Goal: Information Seeking & Learning: Check status

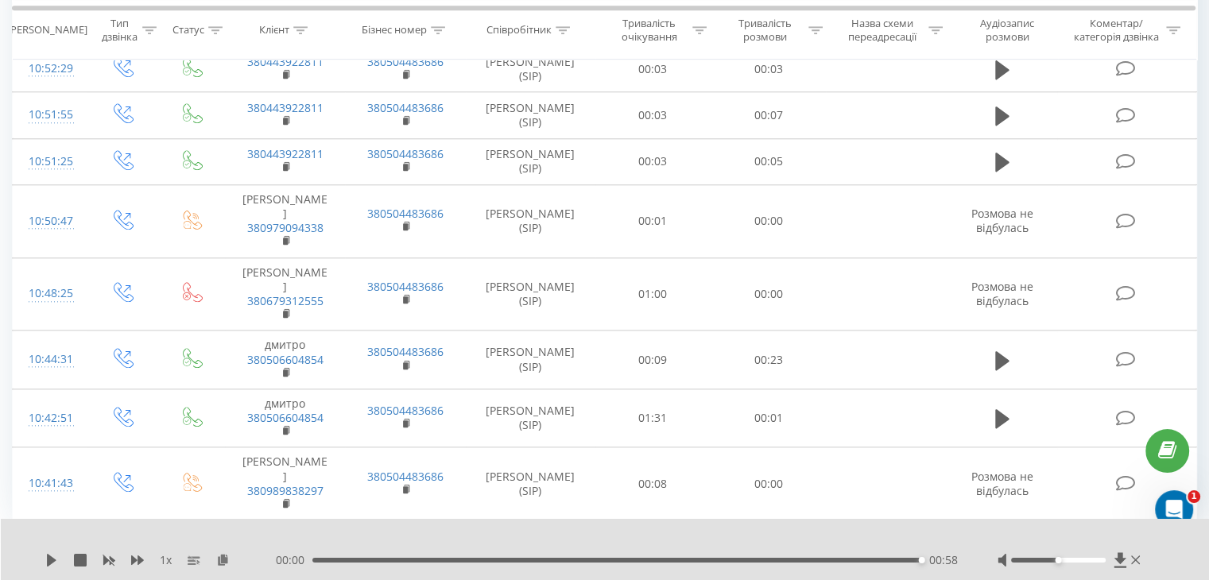
scroll to position [1778, 0]
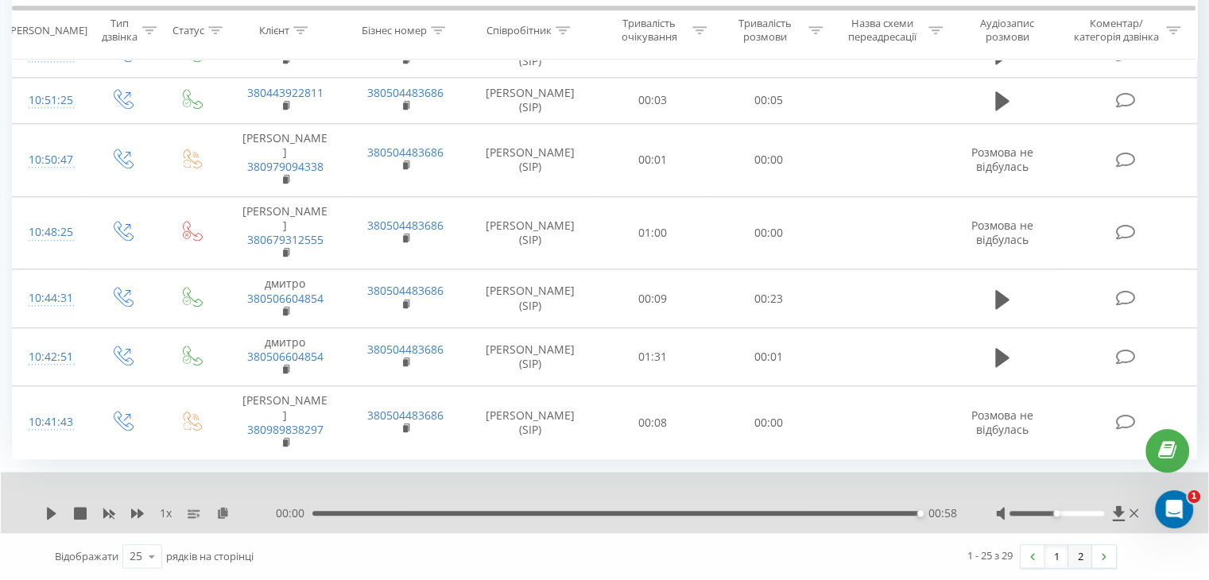
click at [1080, 561] on link "2" at bounding box center [1081, 556] width 24 height 22
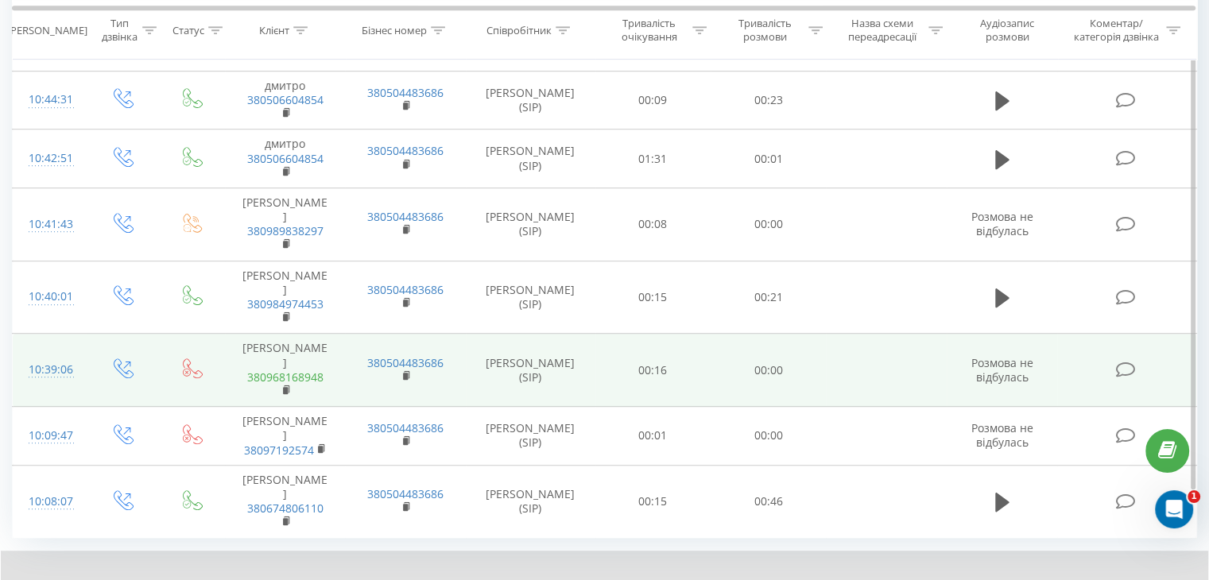
scroll to position [899, 0]
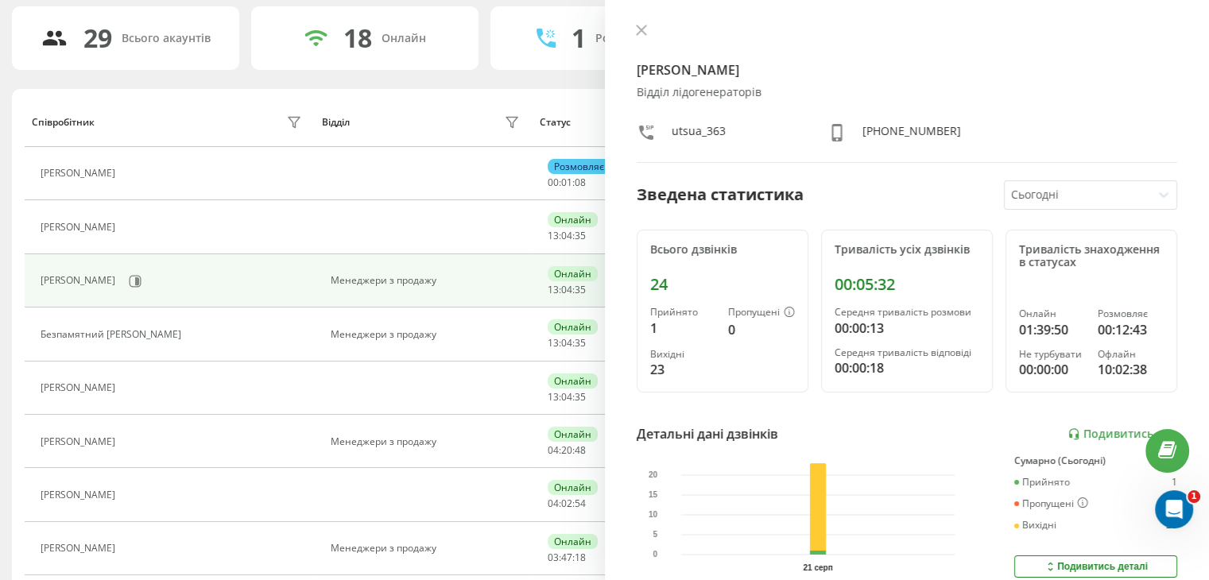
click at [257, 301] on td "Возович Антон Дмитрович" at bounding box center [170, 280] width 290 height 53
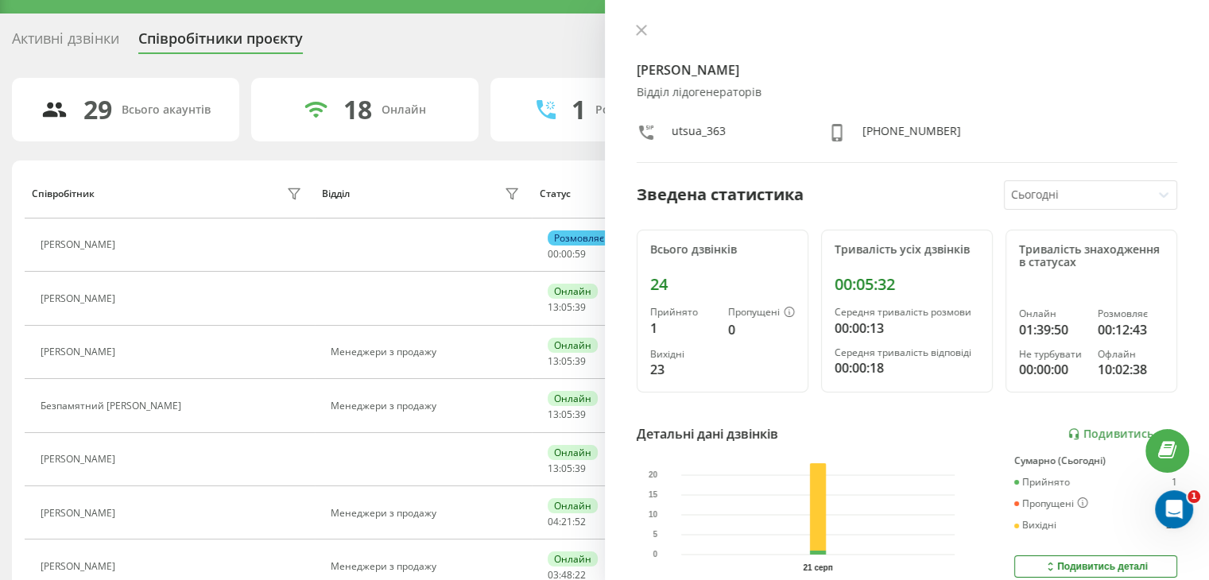
scroll to position [35, 0]
click at [639, 27] on icon at bounding box center [641, 30] width 10 height 10
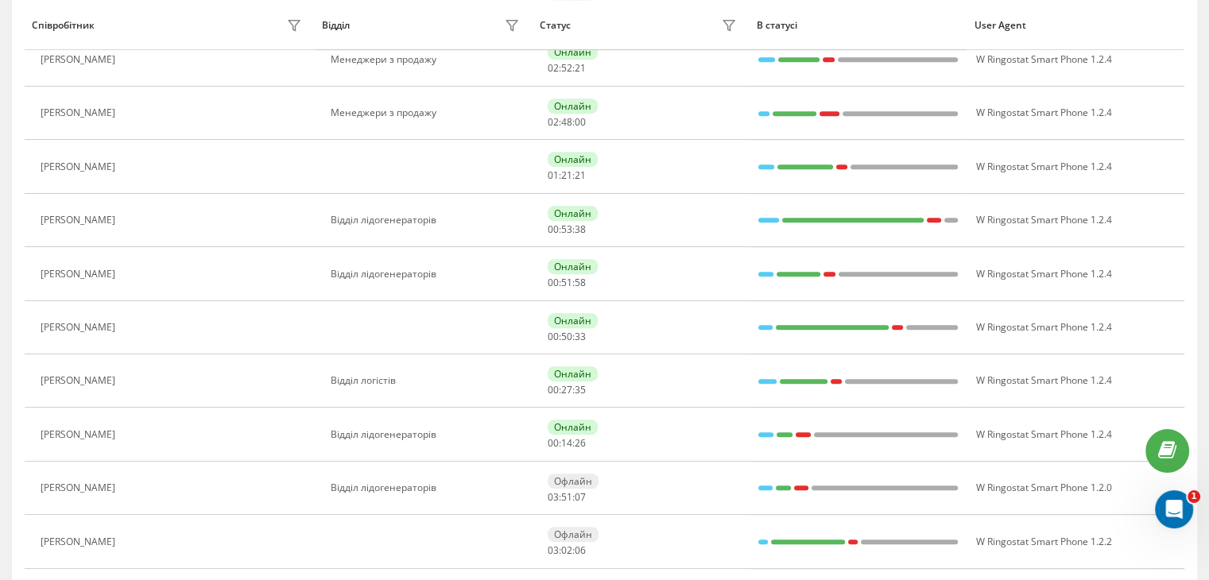
scroll to position [813, 0]
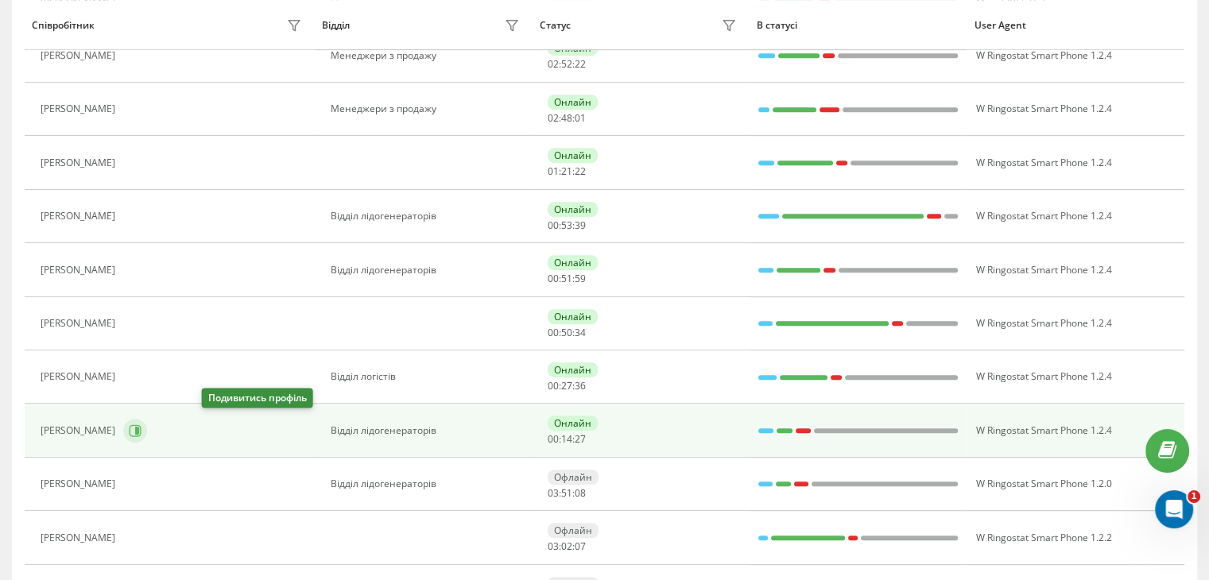
click at [142, 425] on icon at bounding box center [136, 431] width 12 height 12
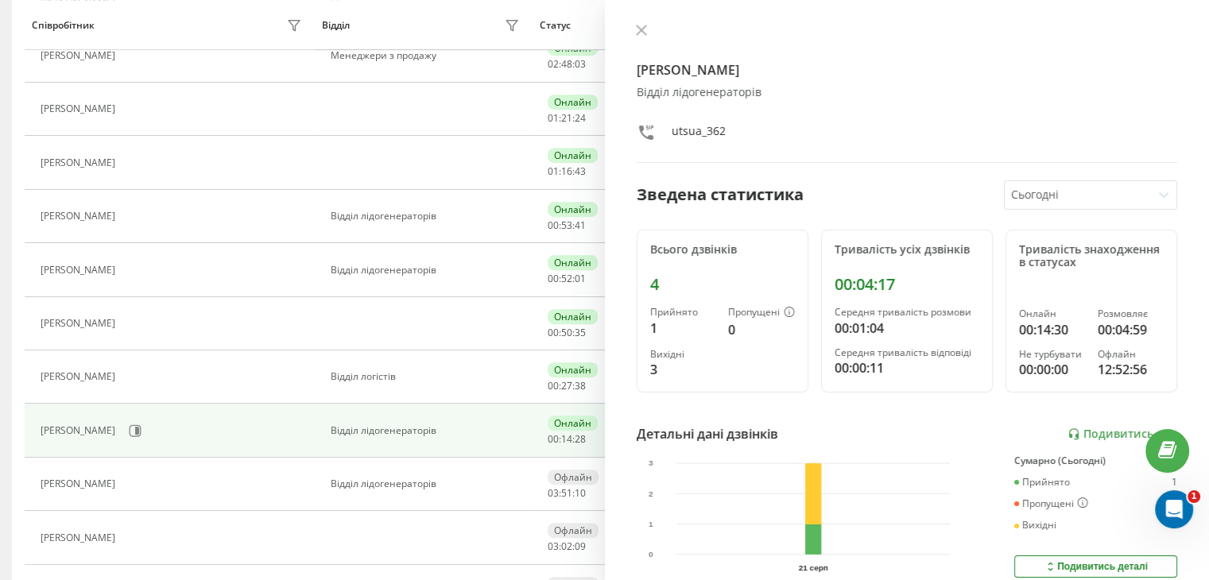
scroll to position [760, 0]
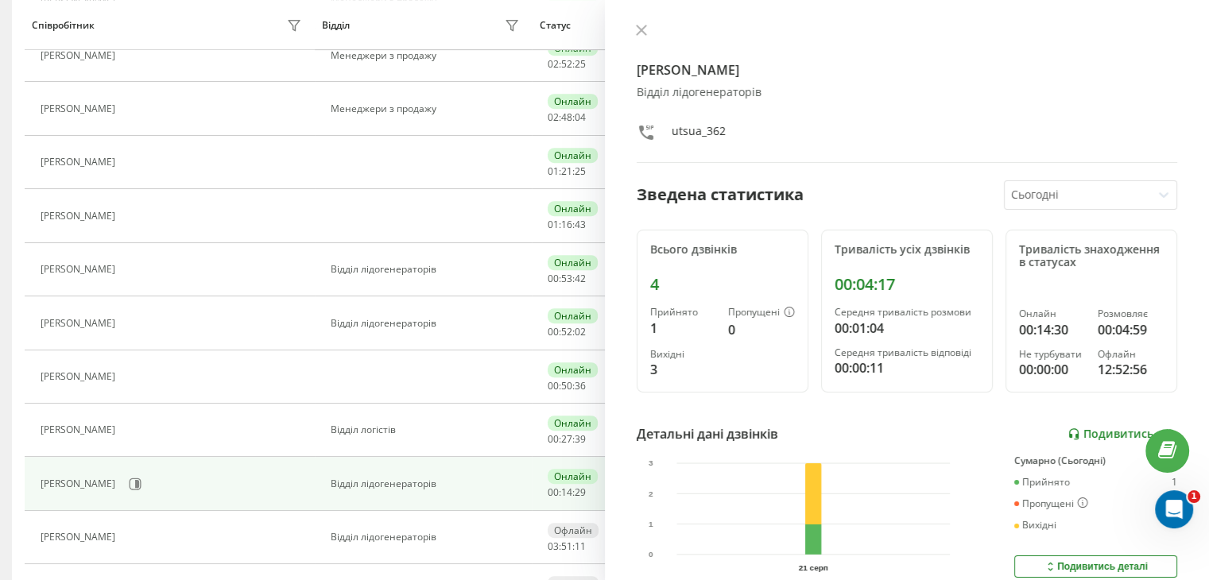
click at [1092, 428] on link "Подивитись звіт" at bounding box center [1123, 435] width 110 height 14
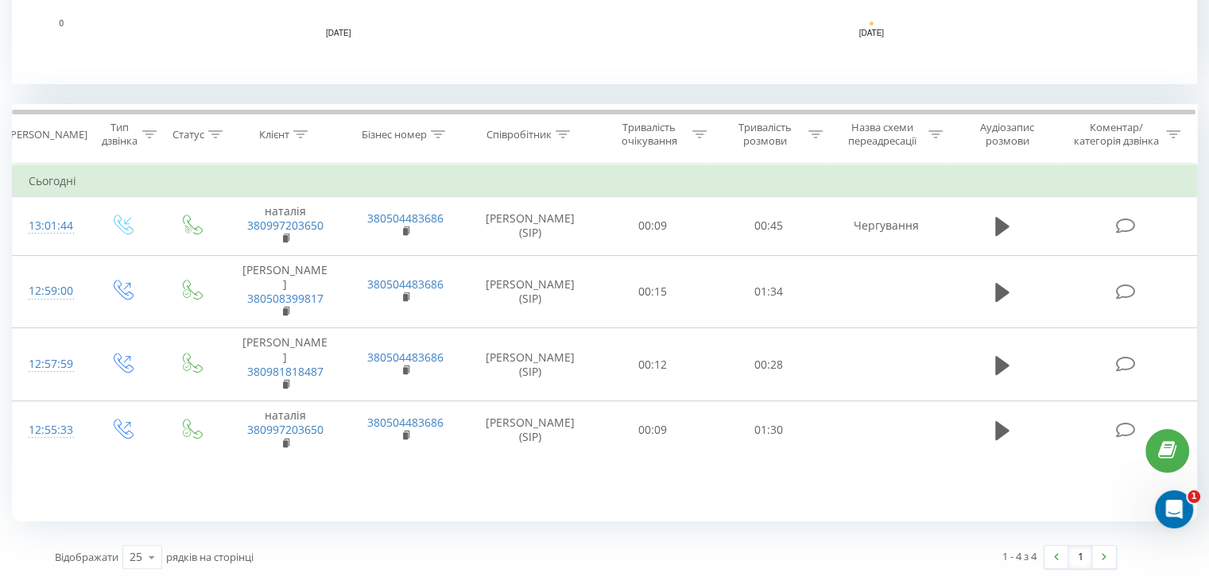
scroll to position [581, 0]
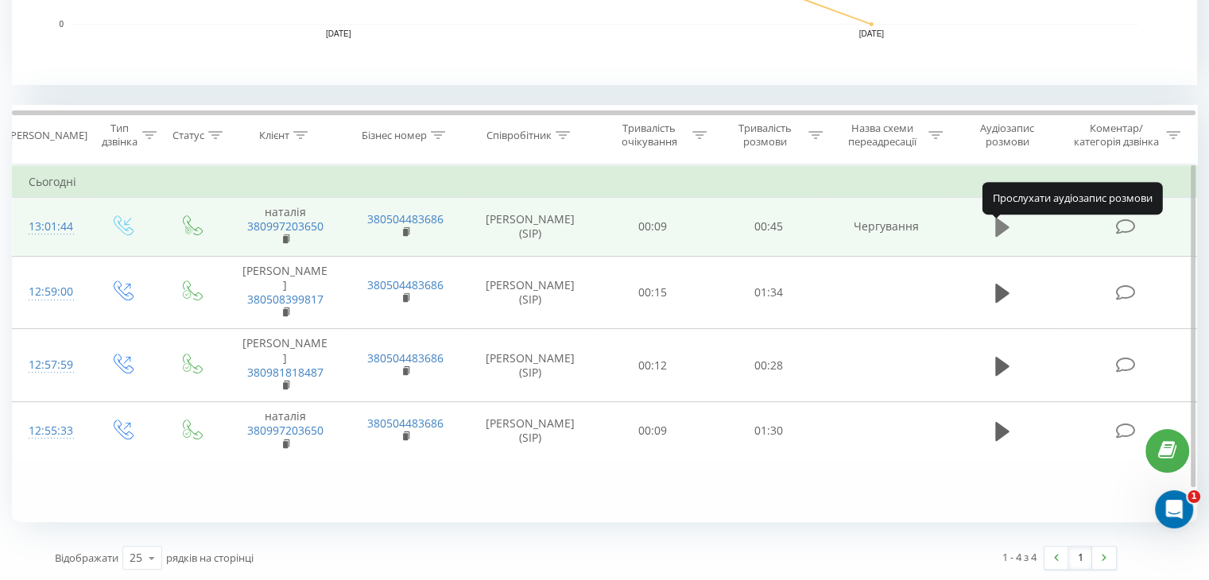
click at [1003, 236] on icon at bounding box center [1002, 227] width 14 height 19
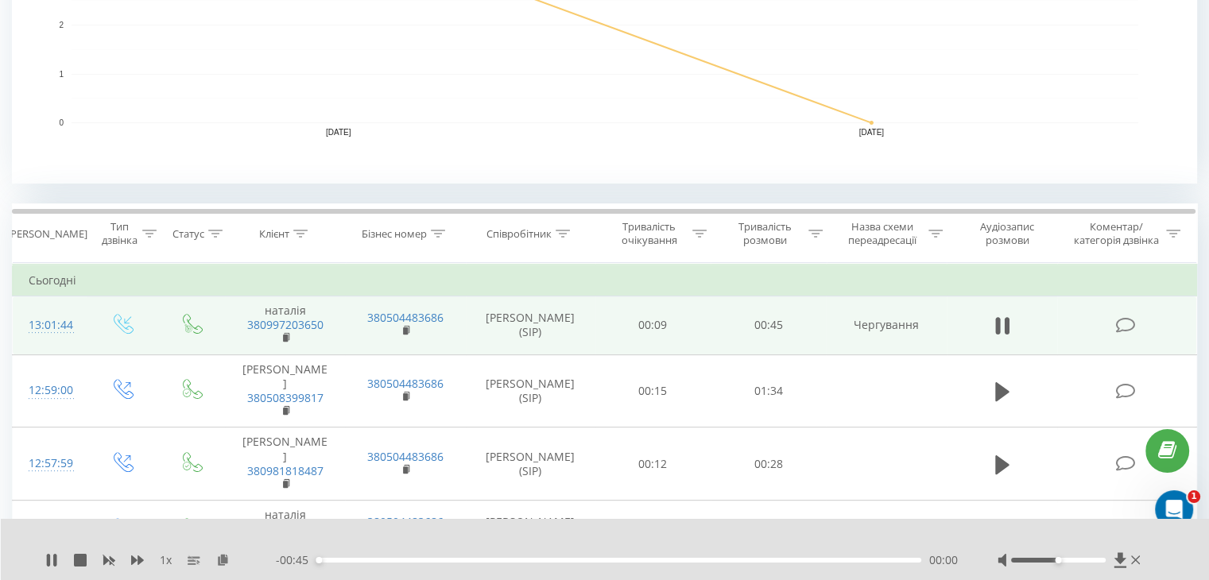
scroll to position [350, 0]
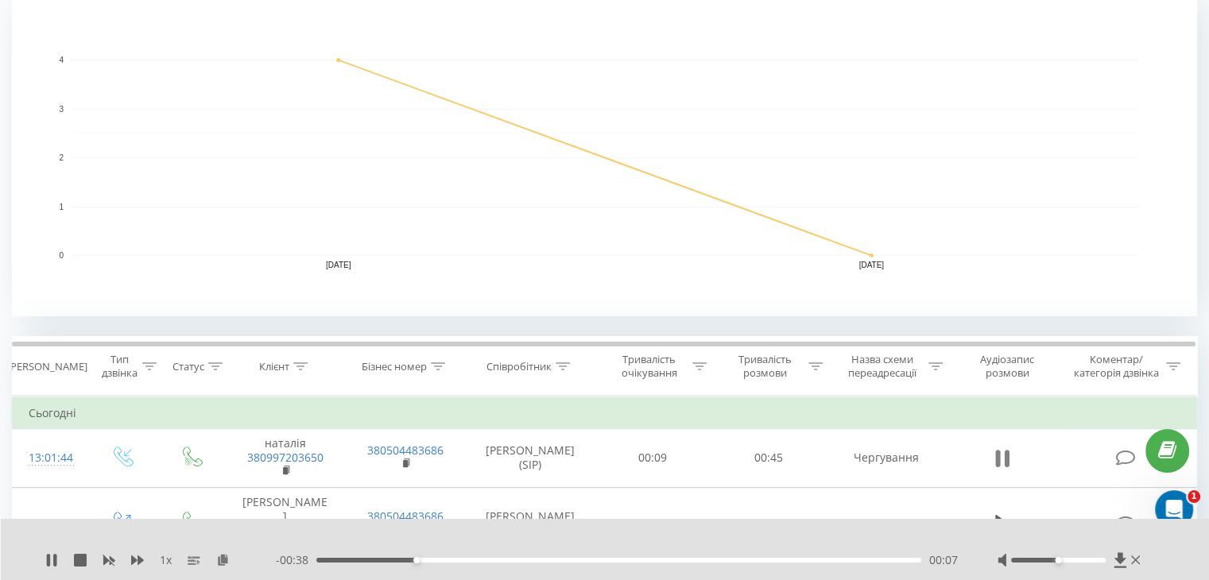
drag, startPoint x: 1002, startPoint y: 448, endPoint x: 1002, endPoint y: 462, distance: 13.5
click at [1002, 462] on td at bounding box center [1002, 458] width 111 height 59
click at [1002, 462] on icon at bounding box center [1002, 459] width 14 height 22
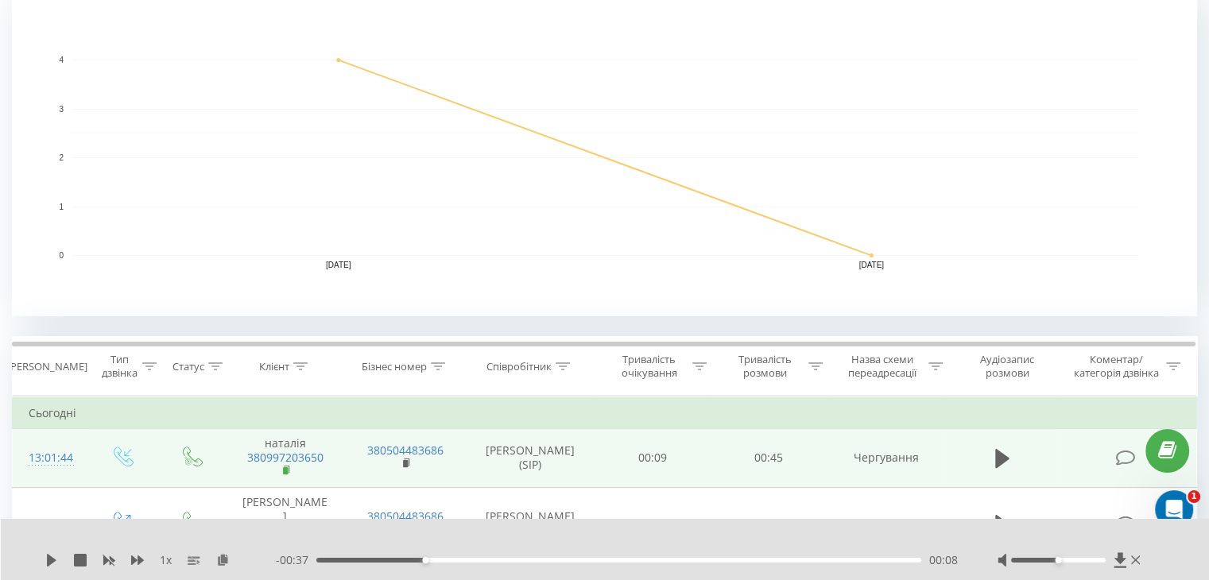
click at [289, 476] on icon at bounding box center [287, 470] width 9 height 11
click at [287, 475] on rect at bounding box center [285, 470] width 5 height 7
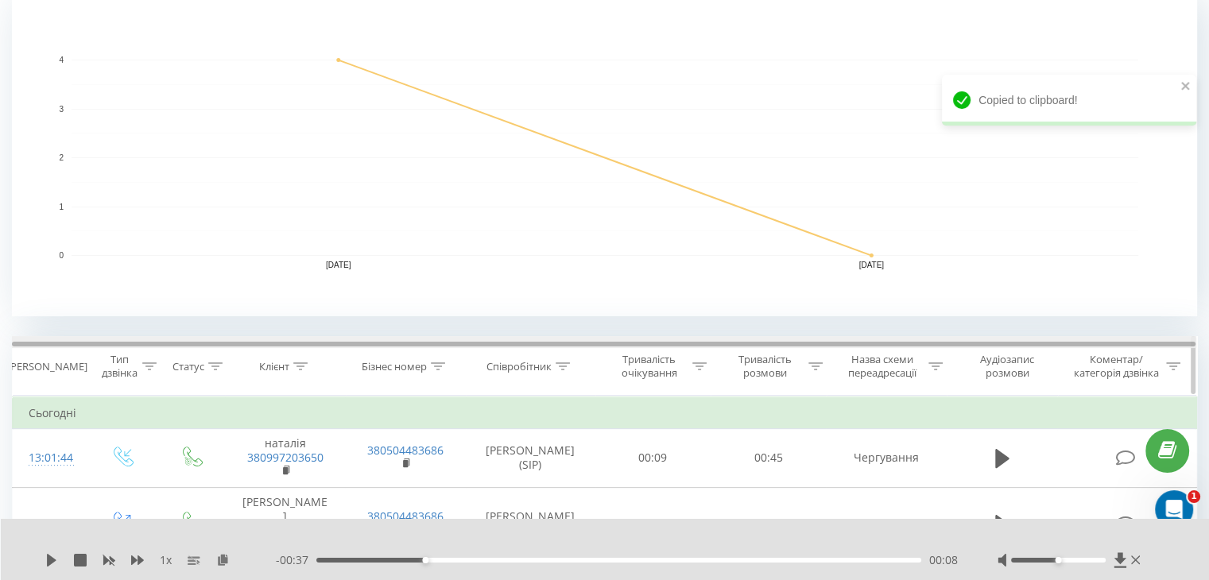
scroll to position [537, 0]
